Goal: Task Accomplishment & Management: Complete application form

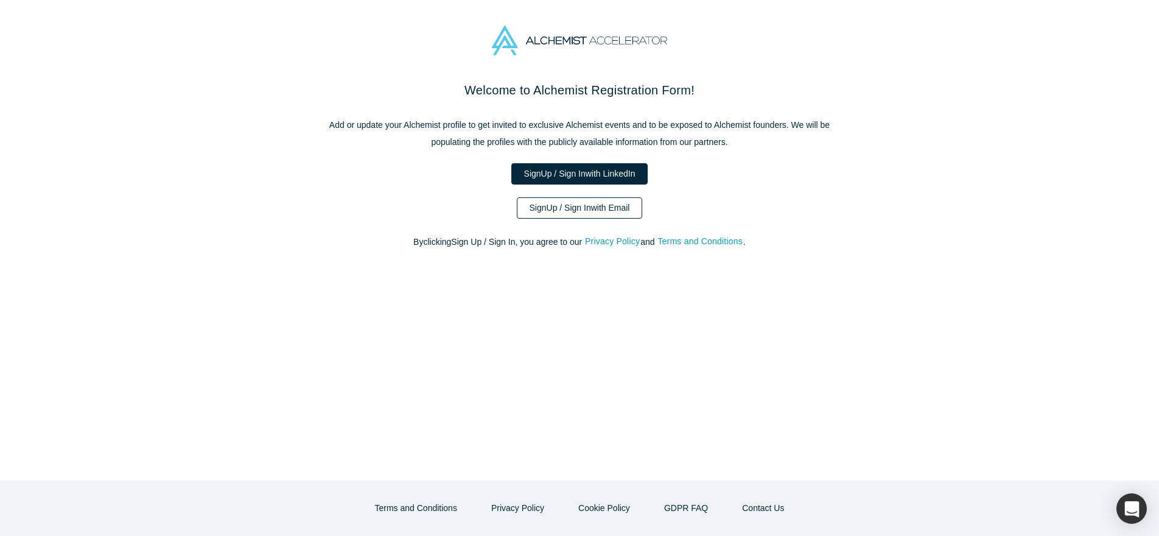
click at [594, 209] on link "Sign Up / Sign In with Email" at bounding box center [580, 207] width 126 height 21
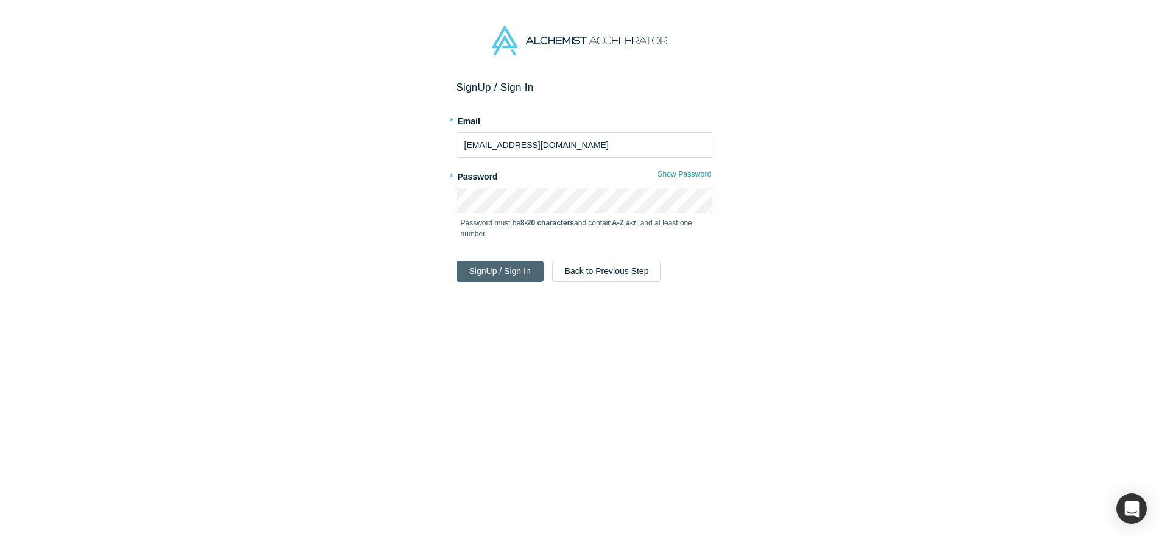
click at [461, 270] on button "Sign Up / Sign In" at bounding box center [500, 271] width 87 height 21
